Goal: Task Accomplishment & Management: Manage account settings

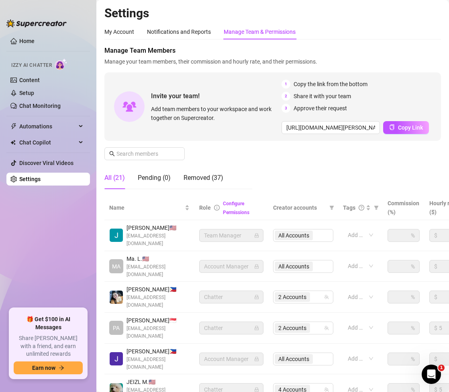
scroll to position [121, 0]
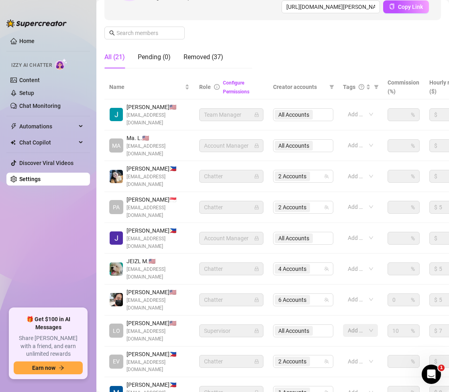
click at [74, 261] on ul "Home Izzy AI Chatter Content Setup Chat Monitoring Automations Chat Copilot Dis…" at bounding box center [48, 167] width 84 height 273
click at [314, 263] on div "4 Accounts" at bounding box center [299, 268] width 49 height 11
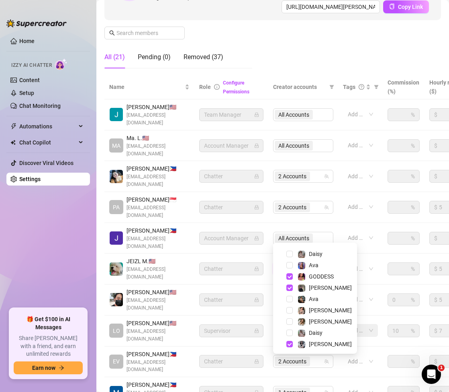
scroll to position [21, 0]
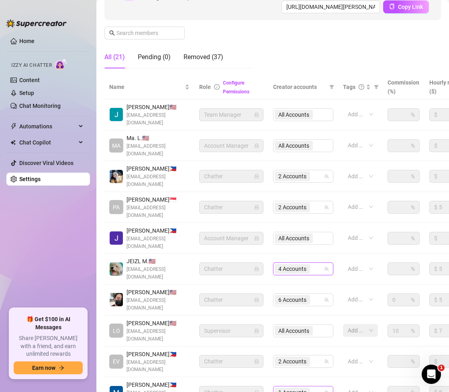
click at [315, 386] on div "1 Accounts" at bounding box center [299, 391] width 49 height 11
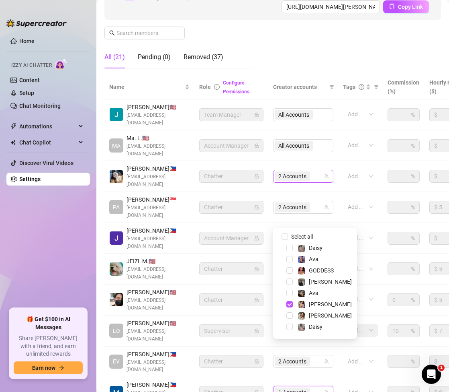
click at [317, 170] on div "2 Accounts" at bounding box center [299, 175] width 49 height 11
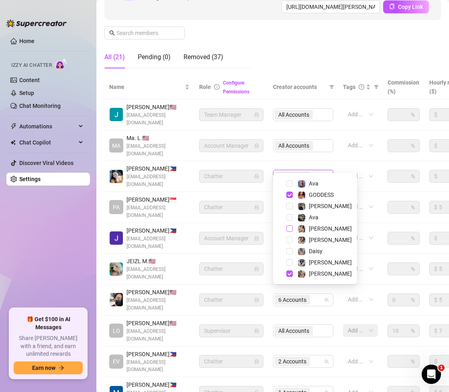
click at [290, 228] on span "Select tree node" at bounding box center [290, 228] width 6 height 6
click at [288, 275] on span "Select tree node" at bounding box center [290, 273] width 6 height 6
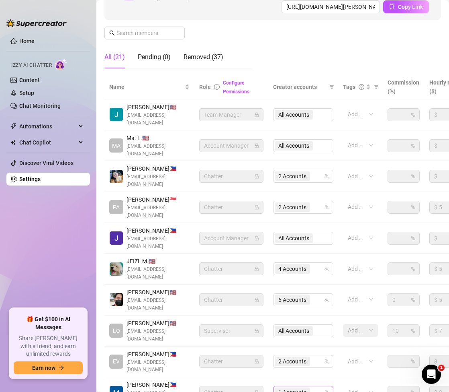
click at [314, 386] on div "1 Accounts" at bounding box center [299, 391] width 49 height 11
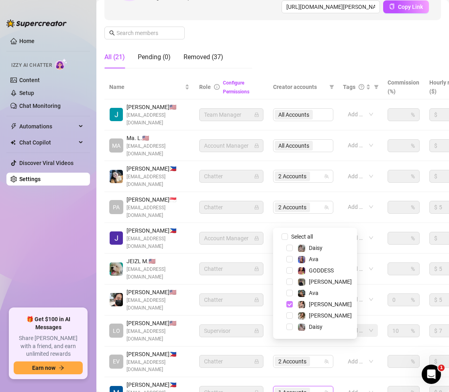
click at [292, 304] on span "Select tree node" at bounding box center [290, 304] width 6 height 6
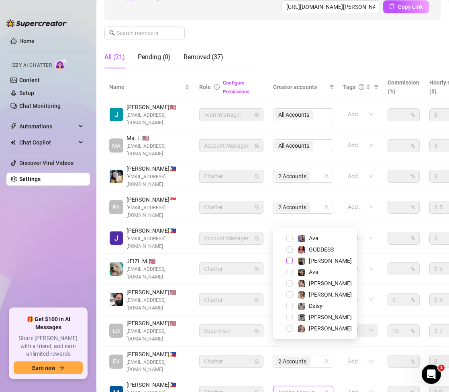
click at [289, 261] on span "Select tree node" at bounding box center [290, 260] width 6 height 6
click at [291, 324] on div "[PERSON_NAME]" at bounding box center [315, 328] width 80 height 10
click at [289, 329] on span "Select tree node" at bounding box center [290, 328] width 6 height 6
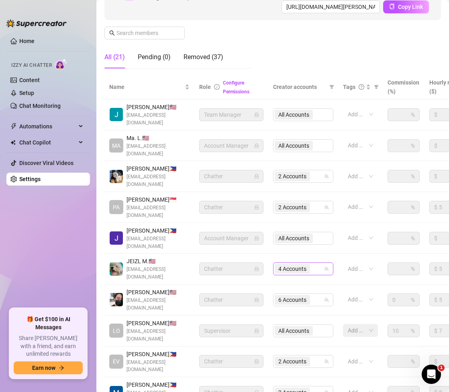
click at [316, 263] on div "4 Accounts" at bounding box center [299, 268] width 49 height 11
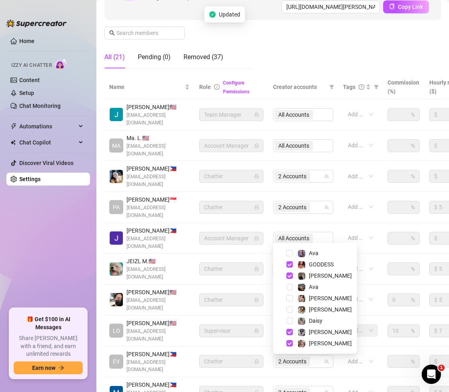
scroll to position [11, 0]
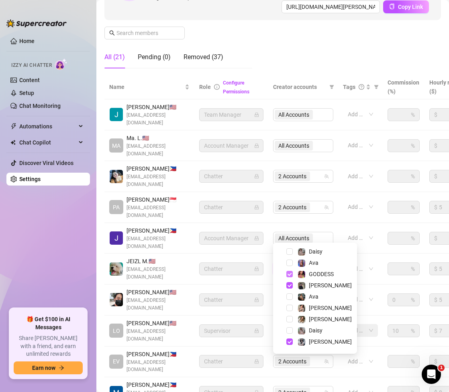
click at [289, 273] on span "Select tree node" at bounding box center [290, 274] width 6 height 6
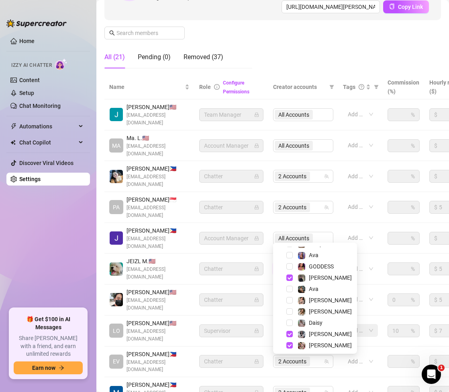
scroll to position [21, 0]
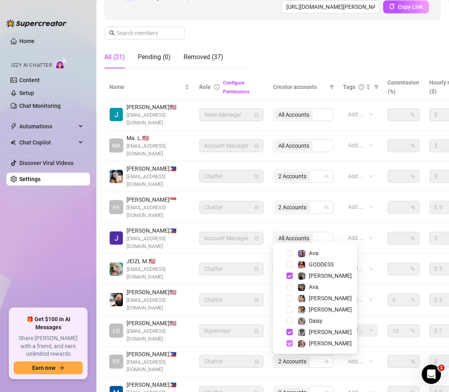
click at [287, 343] on div "[PERSON_NAME]" at bounding box center [315, 343] width 80 height 10
click at [295, 341] on span "[PERSON_NAME]" at bounding box center [325, 343] width 61 height 10
click at [290, 277] on div "Ava (@noppvava)" at bounding box center [308, 269] width 51 height 15
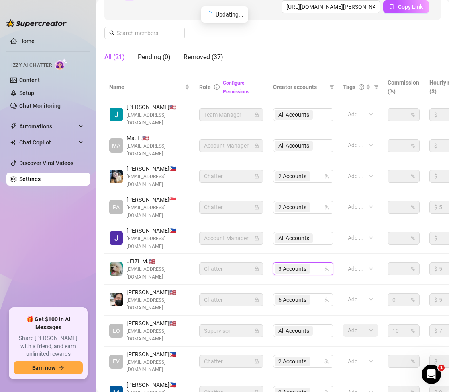
click at [314, 263] on div "3 Accounts" at bounding box center [299, 268] width 49 height 11
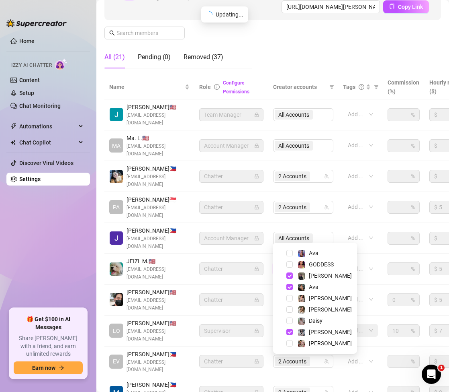
scroll to position [11, 0]
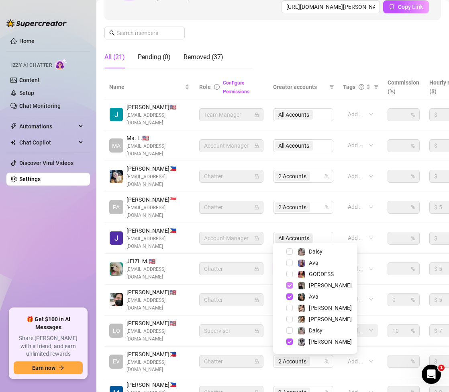
click at [289, 285] on span "Select tree node" at bounding box center [290, 285] width 6 height 6
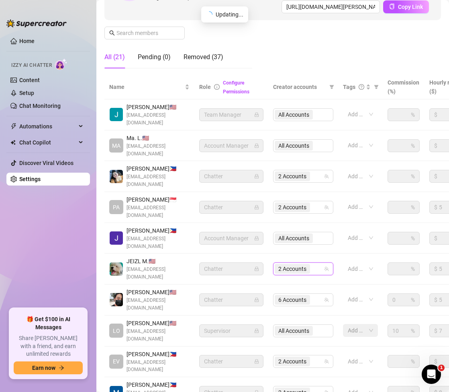
drag, startPoint x: 278, startPoint y: 371, endPoint x: 282, endPoint y: 353, distance: 18.1
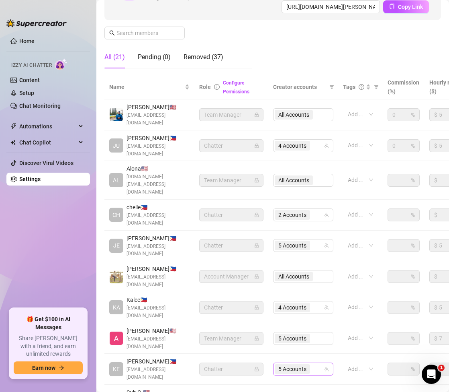
click at [318, 363] on div "5 Accounts" at bounding box center [299, 368] width 49 height 11
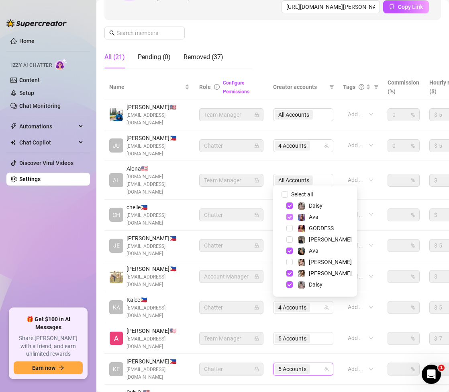
click at [292, 214] on span "Select tree node" at bounding box center [290, 216] width 6 height 6
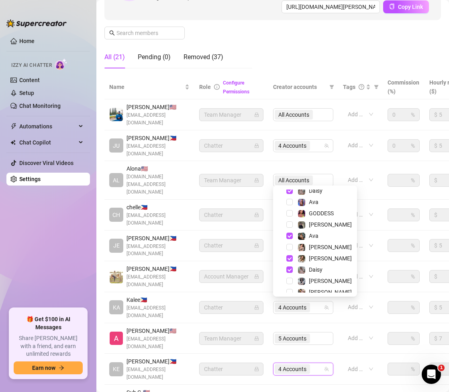
scroll to position [21, 0]
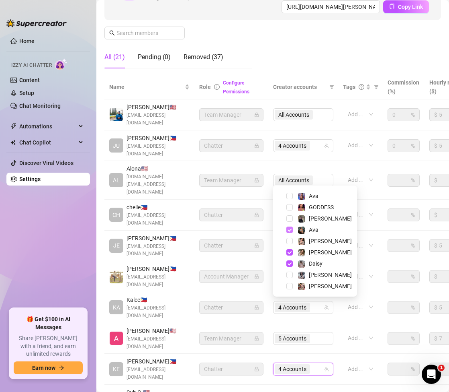
click at [290, 228] on span "Select tree node" at bounding box center [290, 229] width 6 height 6
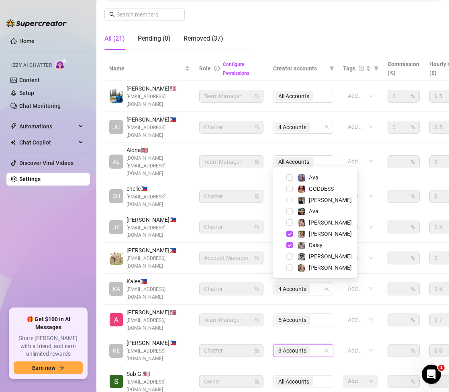
click at [315, 365] on main "Settings My Account Notifications and Reports Manage Team & Permissions Profile…" at bounding box center [272, 157] width 353 height 592
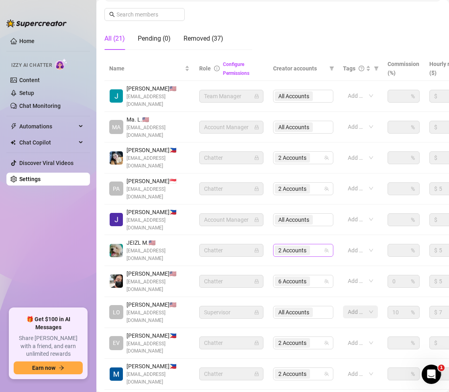
click at [313, 245] on input "search" at bounding box center [313, 250] width 2 height 10
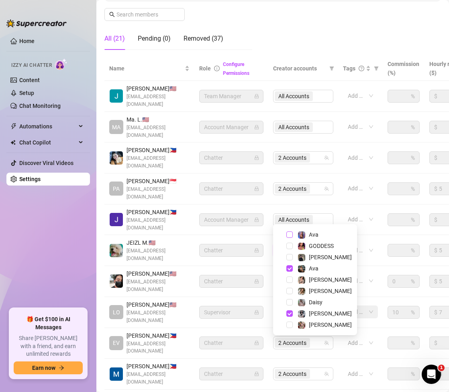
click at [291, 234] on span "Select tree node" at bounding box center [290, 234] width 6 height 6
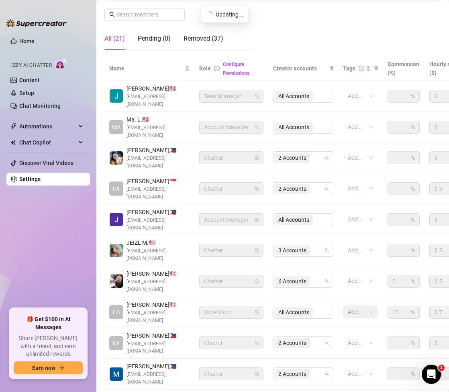
click at [246, 370] on div "Settings My Account Notifications and Reports Manage Team & Permissions Profile…" at bounding box center [273, 144] width 337 height 555
click at [316, 244] on div "3 Accounts" at bounding box center [299, 249] width 49 height 11
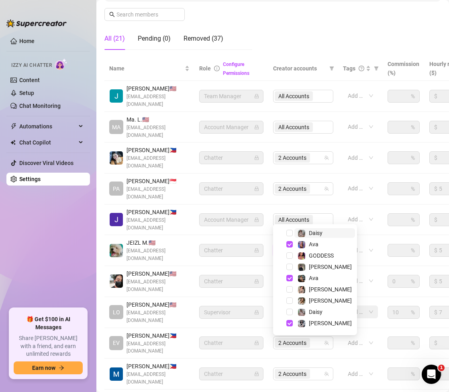
click at [318, 244] on div "3 Accounts" at bounding box center [299, 249] width 49 height 11
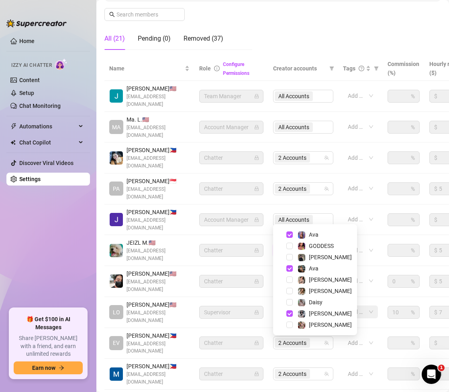
scroll to position [0, 0]
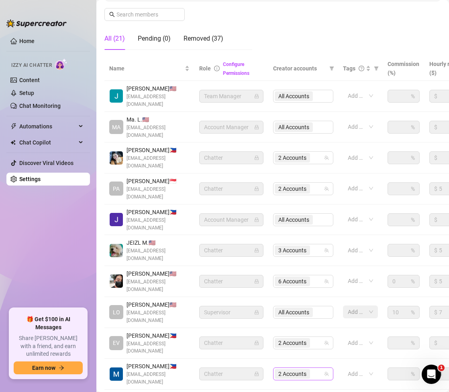
click at [316, 368] on div "2 Accounts" at bounding box center [299, 373] width 49 height 11
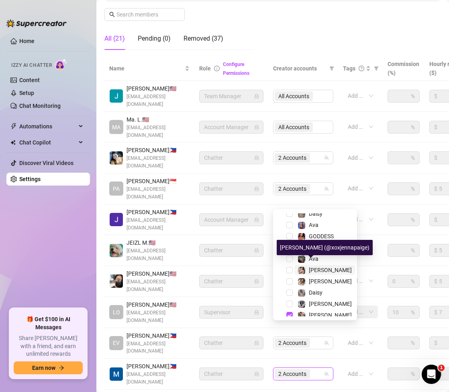
scroll to position [21, 0]
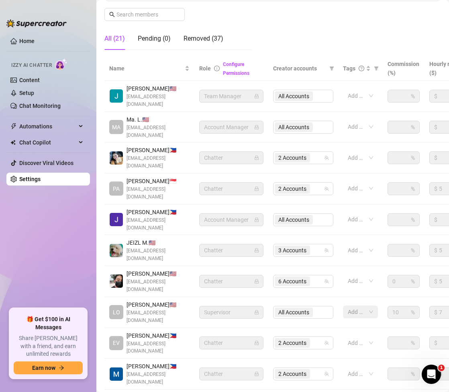
click at [324, 370] on div "Settings My Account Notifications and Reports Manage Team & Permissions Profile…" at bounding box center [273, 144] width 337 height 555
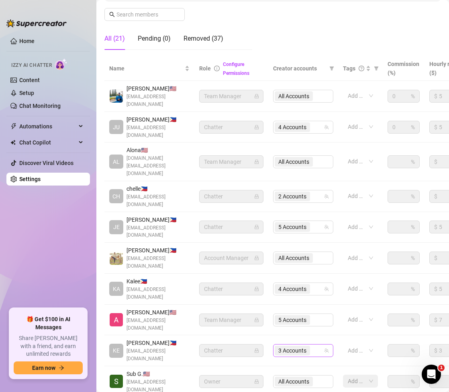
click at [316, 345] on div "3 Accounts" at bounding box center [299, 350] width 49 height 11
click at [215, 375] on main "Settings My Account Notifications and Reports Manage Team & Permissions Profile…" at bounding box center [272, 157] width 353 height 592
click at [252, 379] on main "Settings My Account Notifications and Reports Manage Team & Permissions Profile…" at bounding box center [272, 157] width 353 height 592
click at [331, 365] on main "Settings My Account Notifications and Reports Manage Team & Permissions Profile…" at bounding box center [272, 157] width 353 height 592
click at [316, 345] on div "3 Accounts" at bounding box center [299, 350] width 49 height 11
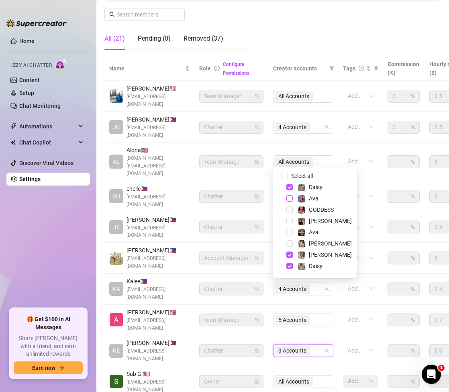
click at [291, 199] on span "Select tree node" at bounding box center [290, 198] width 6 height 6
click at [289, 233] on span "Select tree node" at bounding box center [290, 232] width 6 height 6
drag, startPoint x: 283, startPoint y: 355, endPoint x: 283, endPoint y: 343, distance: 12.9
click at [283, 356] on div "Settings My Account Notifications and Reports Manage Team & Permissions Profile…" at bounding box center [273, 148] width 337 height 562
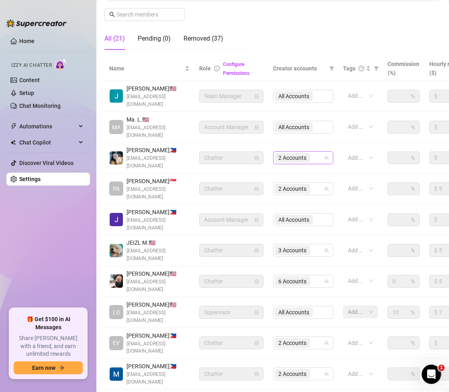
click at [318, 152] on div "2 Accounts" at bounding box center [299, 157] width 49 height 11
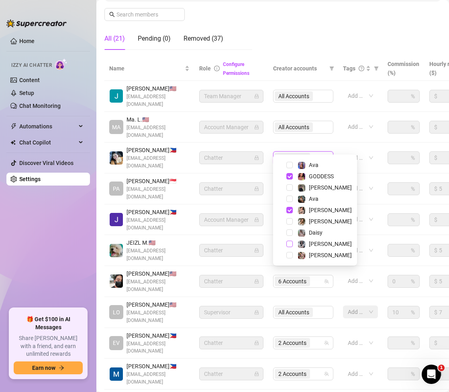
drag, startPoint x: 290, startPoint y: 241, endPoint x: 293, endPoint y: 245, distance: 4.7
click at [290, 242] on span "Select tree node" at bounding box center [290, 243] width 6 height 6
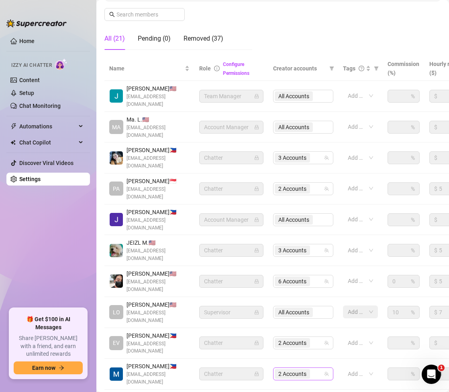
click at [319, 368] on div "2 Accounts" at bounding box center [299, 373] width 49 height 11
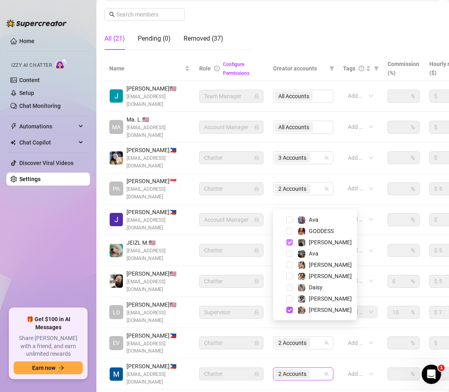
click at [289, 240] on span "Select tree node" at bounding box center [290, 242] width 6 height 6
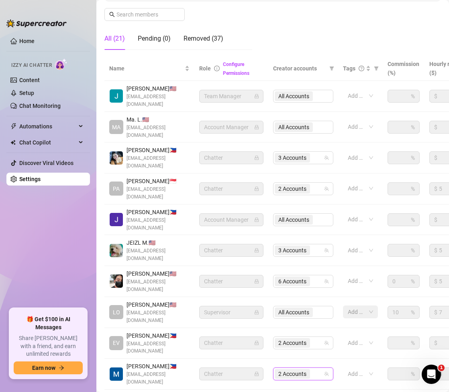
click at [283, 368] on div "Settings My Account Notifications and Reports Manage Team & Permissions Profile…" at bounding box center [273, 144] width 337 height 555
click at [230, 372] on div "Settings My Account Notifications and Reports Manage Team & Permissions Profile…" at bounding box center [273, 144] width 337 height 555
click at [156, 364] on div "Name Role Configure Permissions Creator accounts Tags Commission (%) Hourly rat…" at bounding box center [273, 233] width 337 height 355
click at [316, 368] on div "2 Accounts" at bounding box center [299, 373] width 49 height 11
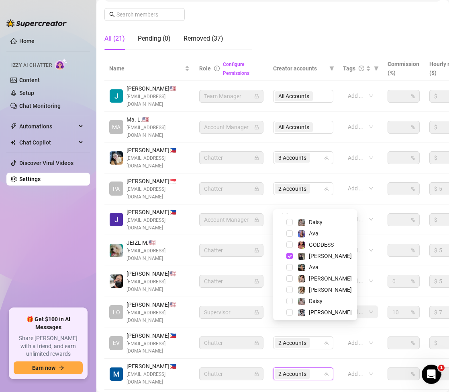
scroll to position [0, 0]
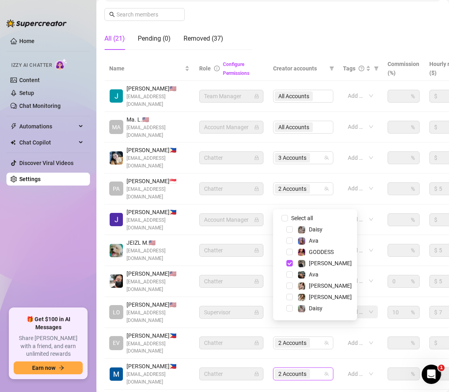
click at [271, 363] on div "Name Role Configure Permissions Creator accounts Tags Commission (%) Hourly rat…" at bounding box center [273, 233] width 337 height 355
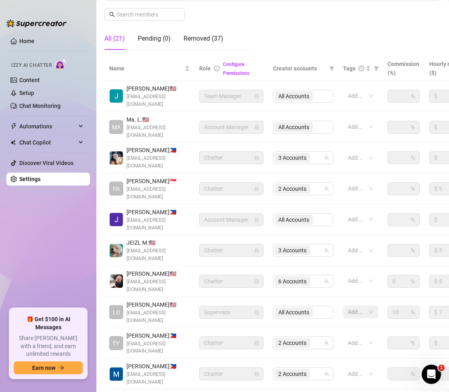
drag, startPoint x: 199, startPoint y: 369, endPoint x: 244, endPoint y: 391, distance: 50.7
click at [204, 372] on div "Settings My Account Notifications and Reports Manage Team & Permissions Profile…" at bounding box center [273, 144] width 337 height 555
click at [317, 368] on div "2 Accounts" at bounding box center [299, 373] width 49 height 11
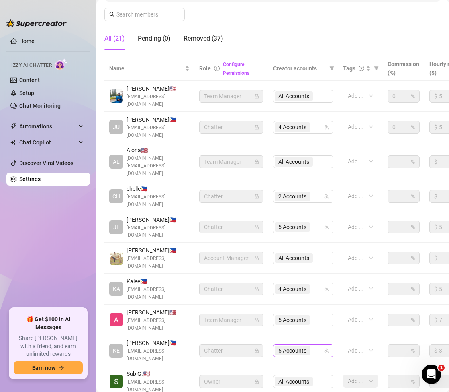
click at [318, 345] on div "5 Accounts" at bounding box center [299, 350] width 49 height 11
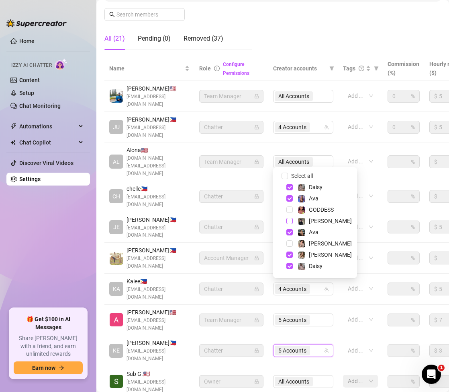
click at [288, 221] on span "Select tree node" at bounding box center [290, 220] width 6 height 6
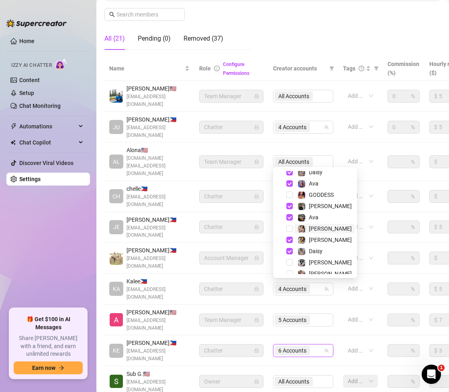
scroll to position [21, 0]
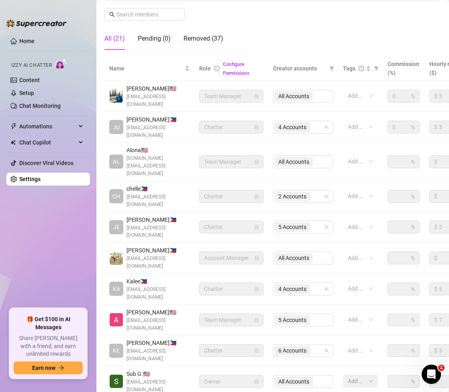
click at [197, 353] on div "Settings My Account Notifications and Reports Manage Team & Permissions Profile…" at bounding box center [273, 148] width 337 height 562
click at [317, 345] on div "6 Accounts" at bounding box center [299, 350] width 49 height 11
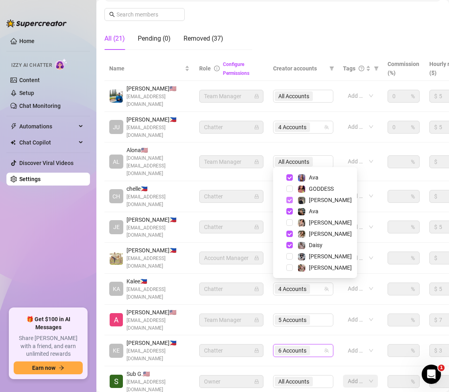
click at [290, 201] on span "Select tree node" at bounding box center [290, 200] width 6 height 6
click at [309, 354] on div "Settings My Account Notifications and Reports Manage Team & Permissions Profile…" at bounding box center [273, 148] width 337 height 562
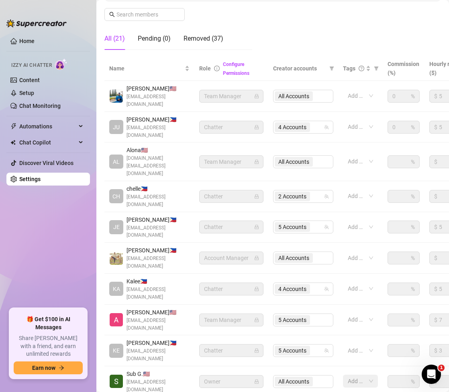
click at [312, 351] on div "Name Role Configure Permissions Creator accounts Tags Commission (%) Hourly rat…" at bounding box center [273, 237] width 337 height 363
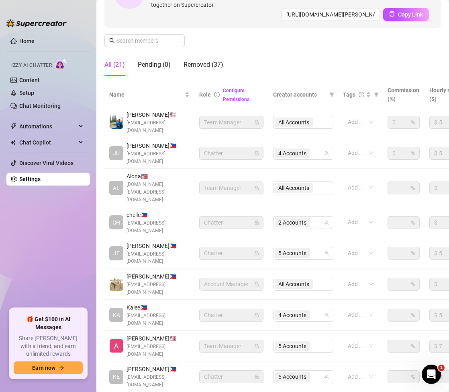
scroll to position [99, 0]
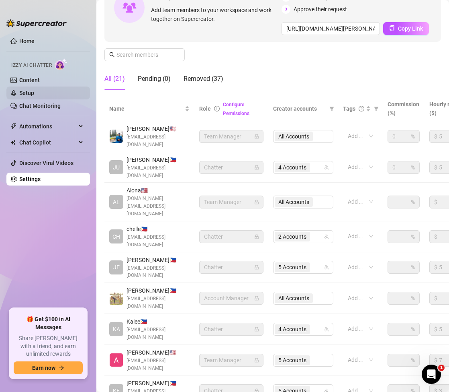
drag, startPoint x: 28, startPoint y: 93, endPoint x: 57, endPoint y: 95, distance: 28.6
click at [29, 93] on link "Setup" at bounding box center [26, 93] width 15 height 6
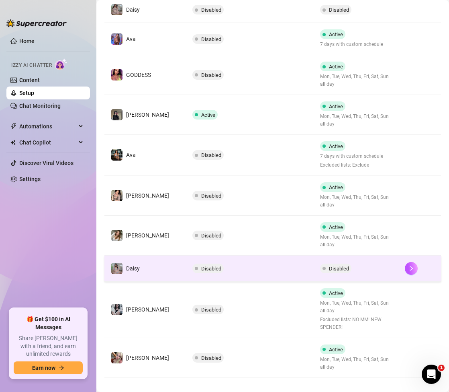
scroll to position [189, 0]
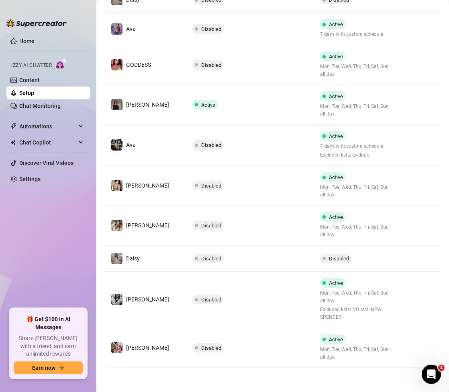
click at [349, 263] on td "Disabled" at bounding box center [356, 258] width 85 height 26
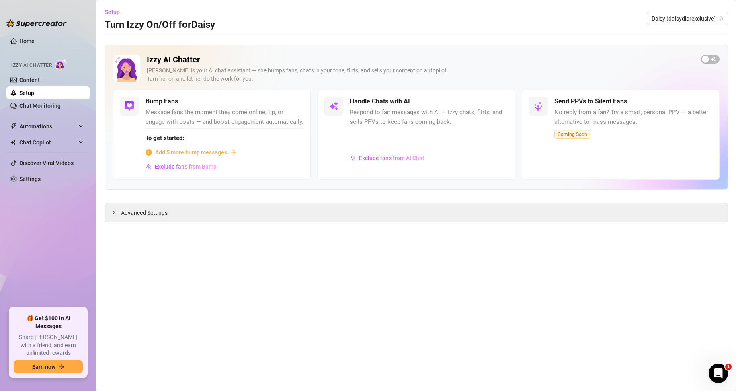
click at [449, 51] on div "Izzy AI Chatter [PERSON_NAME] is your AI chat assistant — she bumps fans, chats…" at bounding box center [417, 117] width 624 height 145
click at [449, 56] on span "button" at bounding box center [710, 59] width 18 height 9
click at [449, 23] on span "Daisy (daisydiorexclusive)" at bounding box center [688, 18] width 72 height 12
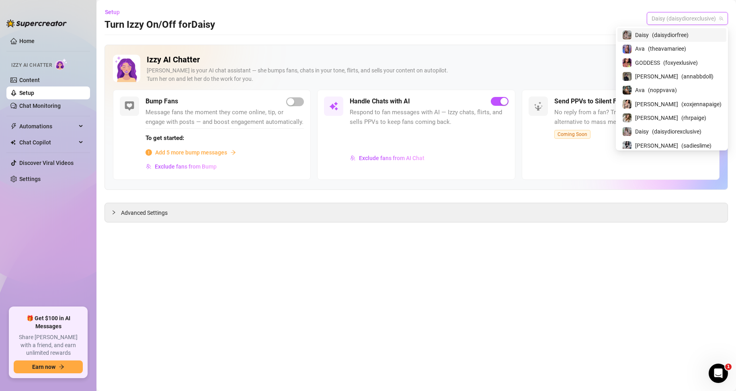
click at [449, 34] on span "( daisydiorfree )" at bounding box center [670, 35] width 37 height 9
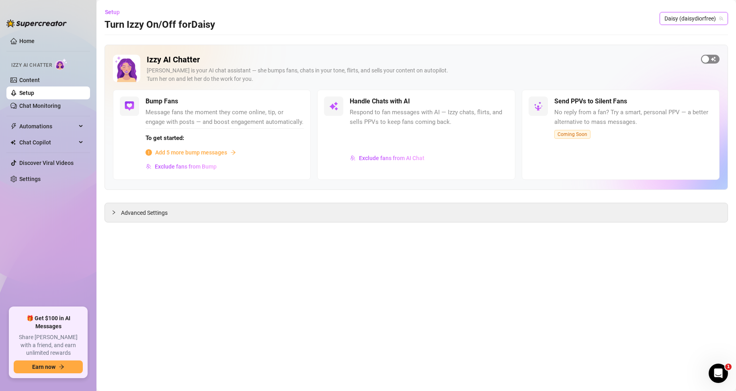
click at [449, 57] on span "button" at bounding box center [710, 59] width 18 height 9
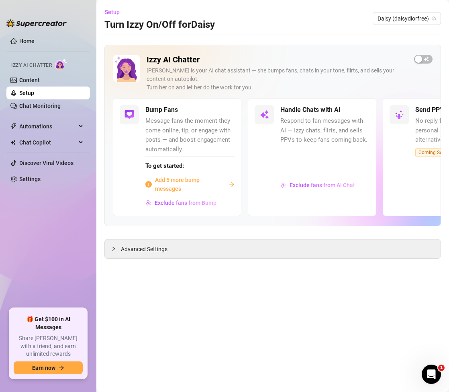
click at [90, 272] on aside "Home Izzy AI Chatter Content Setup Chat Monitoring Automations Chat Copilot Dis…" at bounding box center [48, 196] width 96 height 392
click at [187, 316] on main "Setup Turn Izzy On/Off for [PERSON_NAME] [PERSON_NAME] (daisydiorfree) Izzy AI …" at bounding box center [272, 196] width 353 height 392
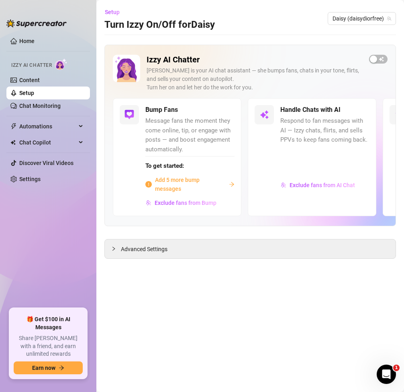
click at [59, 258] on ul "Home Izzy AI Chatter Content Setup Chat Monitoring Automations Chat Copilot Dis…" at bounding box center [48, 167] width 84 height 273
click at [44, 277] on ul "Home Izzy AI Chatter Content Setup Chat Monitoring Automations Chat Copilot Dis…" at bounding box center [48, 167] width 84 height 273
click at [34, 94] on link "Setup" at bounding box center [26, 93] width 15 height 6
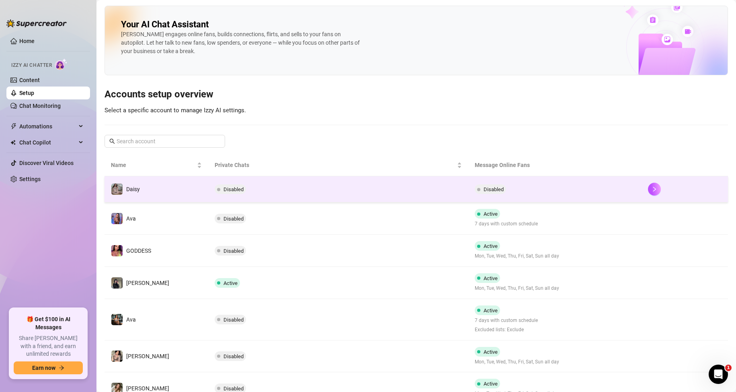
click at [403, 193] on td "Disabled" at bounding box center [338, 189] width 260 height 26
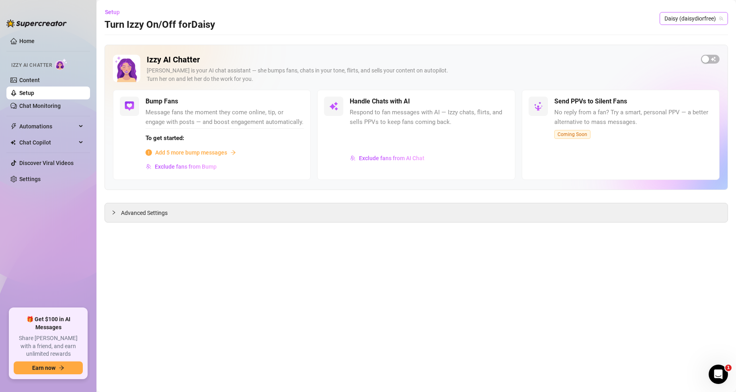
click at [449, 22] on span "Daisy (daisydiorfree)" at bounding box center [694, 18] width 59 height 12
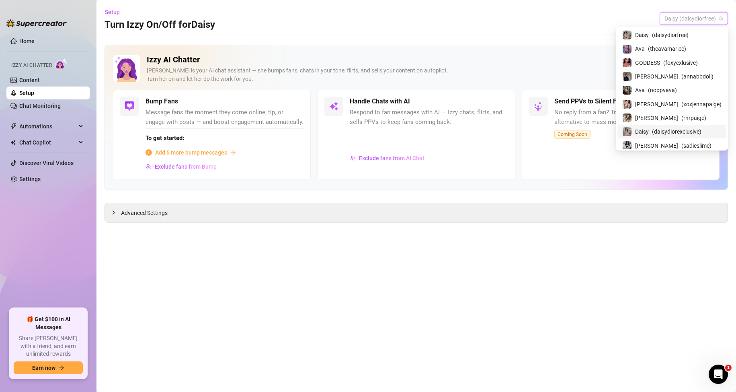
click at [449, 128] on span "( daisydiorexclusive )" at bounding box center [676, 131] width 49 height 9
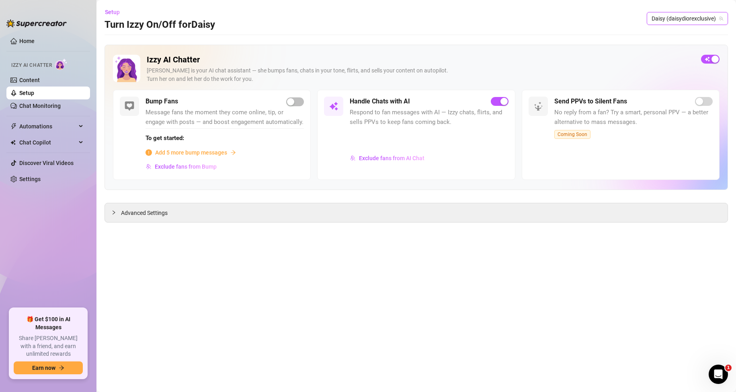
click at [449, 16] on span "Daisy (daisydiorexclusive)" at bounding box center [688, 18] width 72 height 12
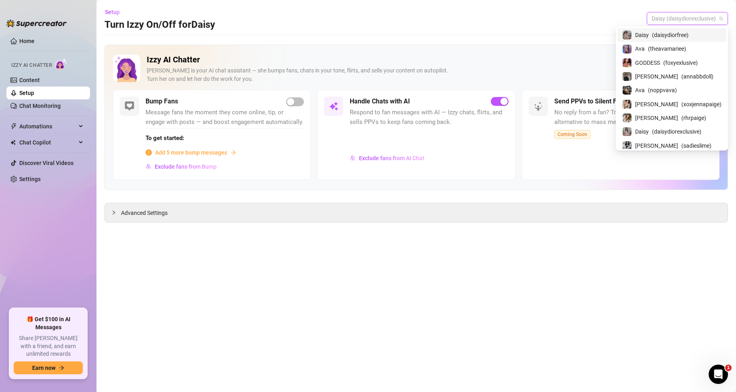
click at [449, 35] on span "( daisydiorfree )" at bounding box center [670, 35] width 37 height 9
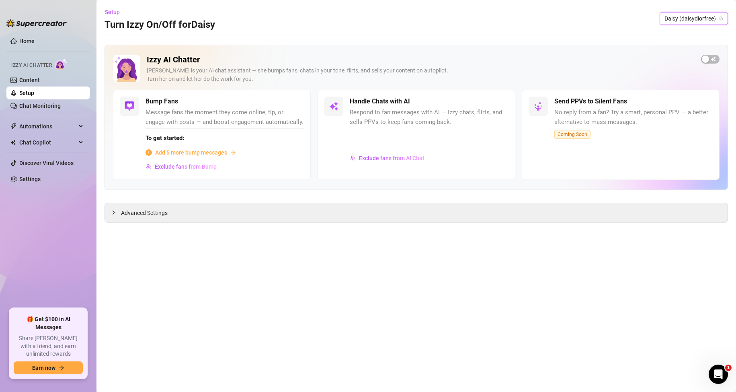
click at [449, 59] on span "button" at bounding box center [710, 59] width 18 height 9
click at [347, 354] on main "Setup Turn Izzy On/Off for [PERSON_NAME] [PERSON_NAME] (daisydiorfree) Izzy AI …" at bounding box center [416, 196] width 640 height 392
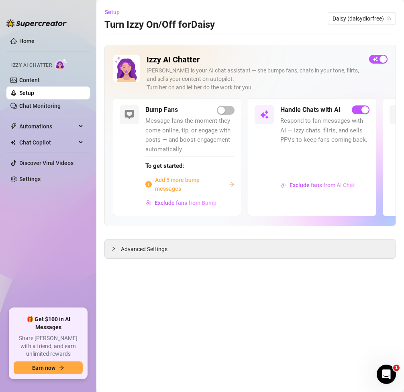
drag, startPoint x: 181, startPoint y: 320, endPoint x: 0, endPoint y: 211, distance: 211.3
click at [181, 321] on main "Setup Turn Izzy On/Off for [PERSON_NAME] [PERSON_NAME] (daisydiorfree) Izzy AI …" at bounding box center [250, 196] width 308 height 392
